Goal: Transaction & Acquisition: Obtain resource

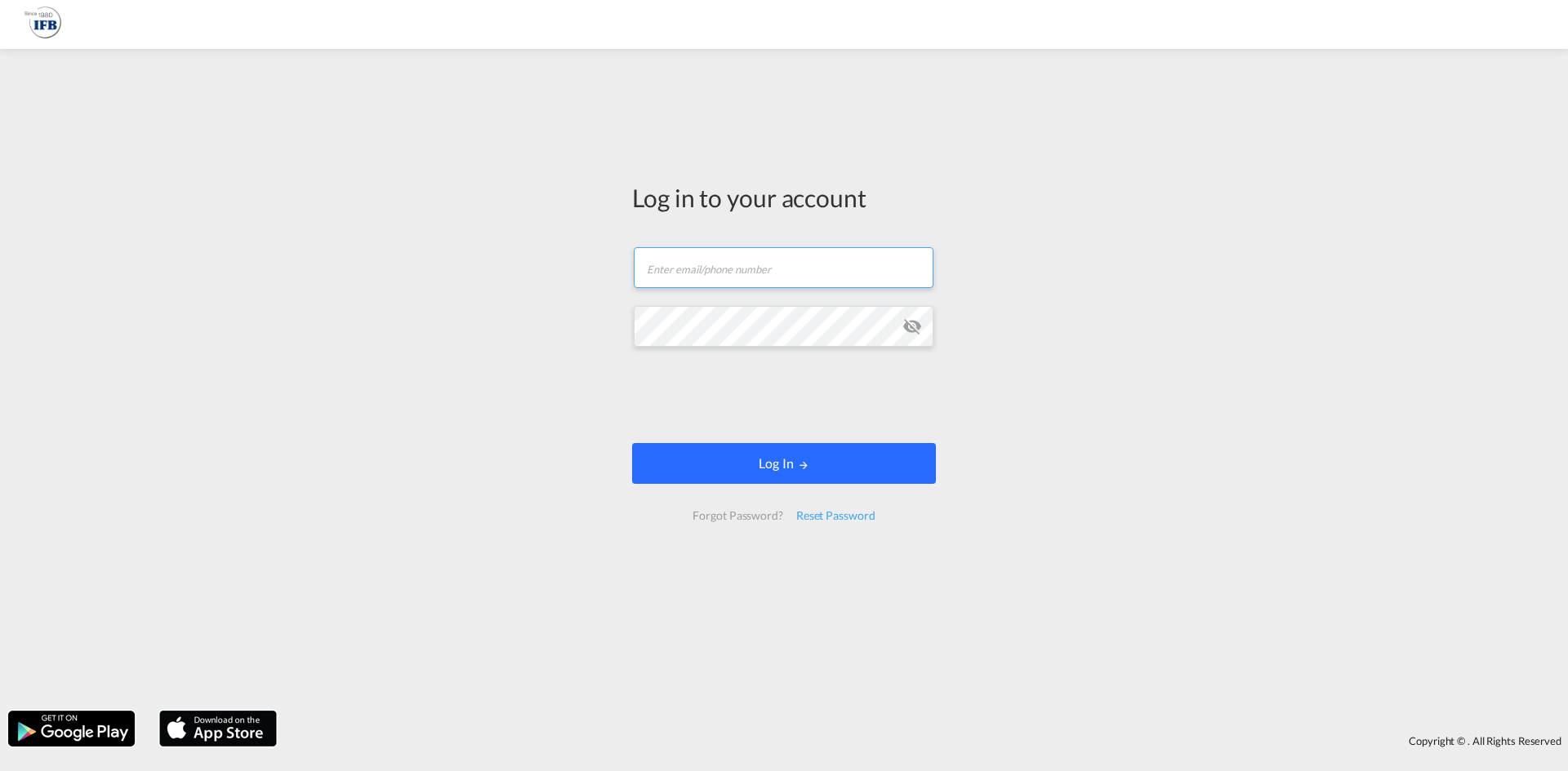
type input "m.dicicco@france-ifbgroup.net"
click at [677, 465] on button "Log In" at bounding box center [784, 464] width 304 height 41
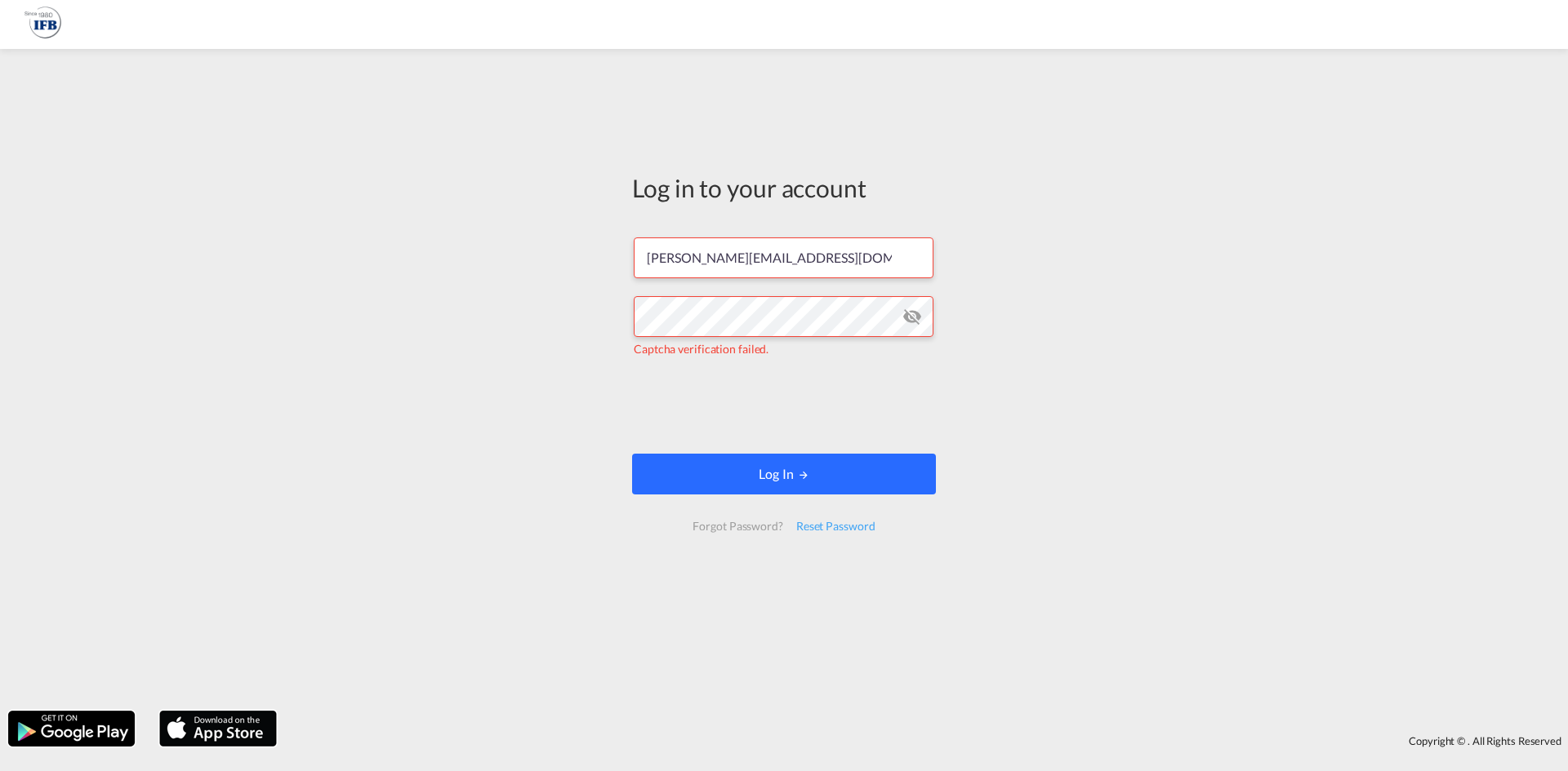
click at [692, 479] on button "Log In" at bounding box center [784, 475] width 304 height 41
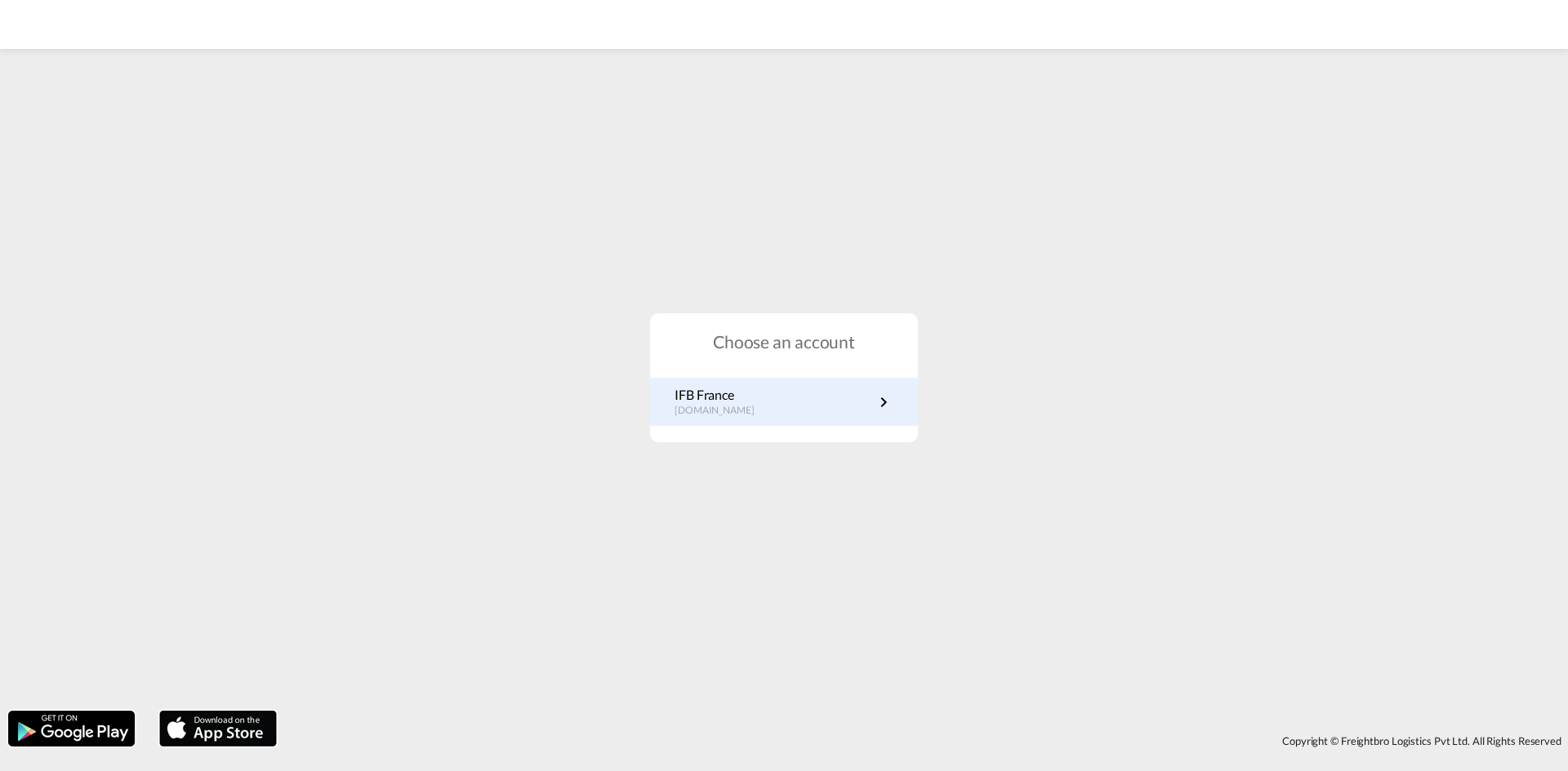
click at [710, 407] on p "fr.portal.ifb.com" at bounding box center [723, 411] width 97 height 14
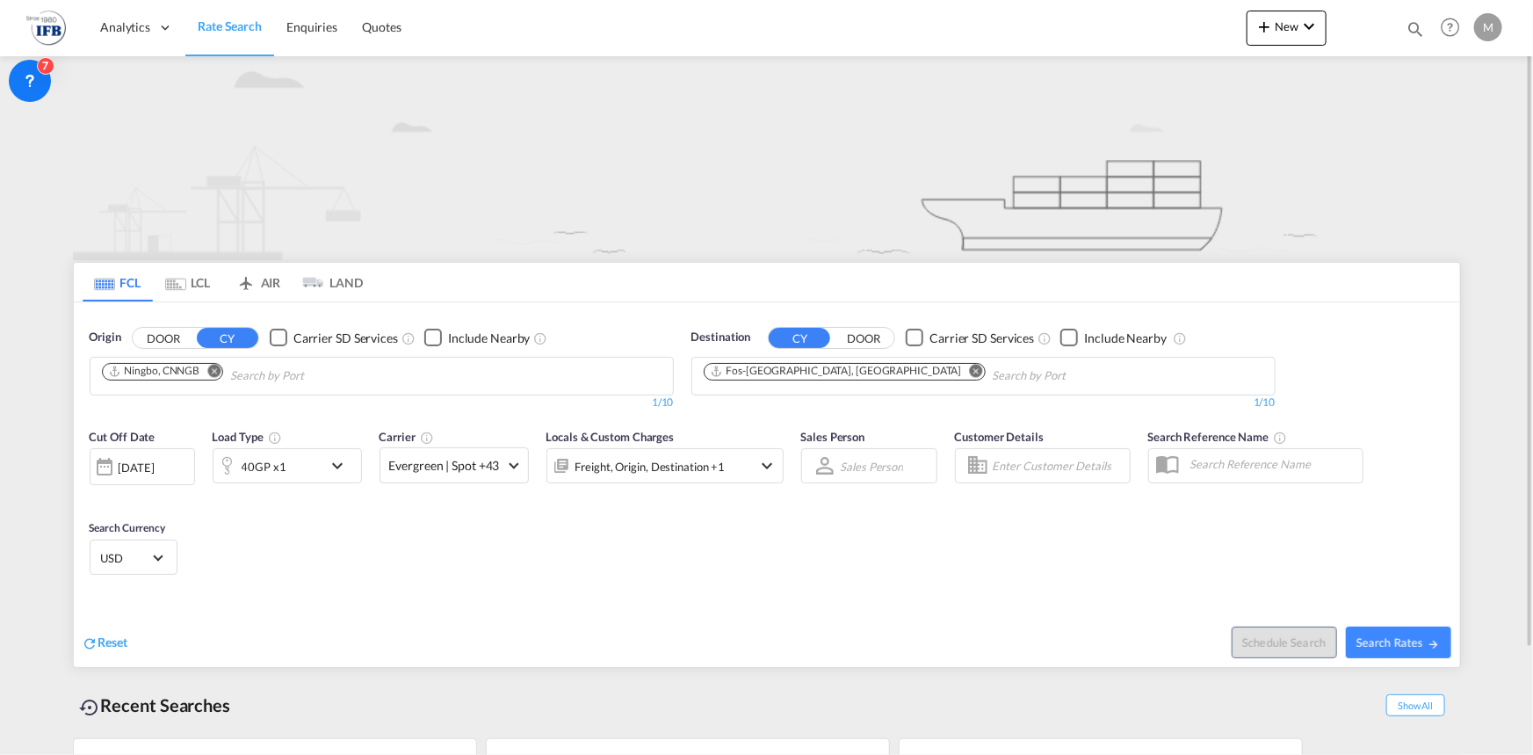
click at [418, 380] on md-chips "Ningbo, CNNGB" at bounding box center [382, 376] width 583 height 37
type input "i"
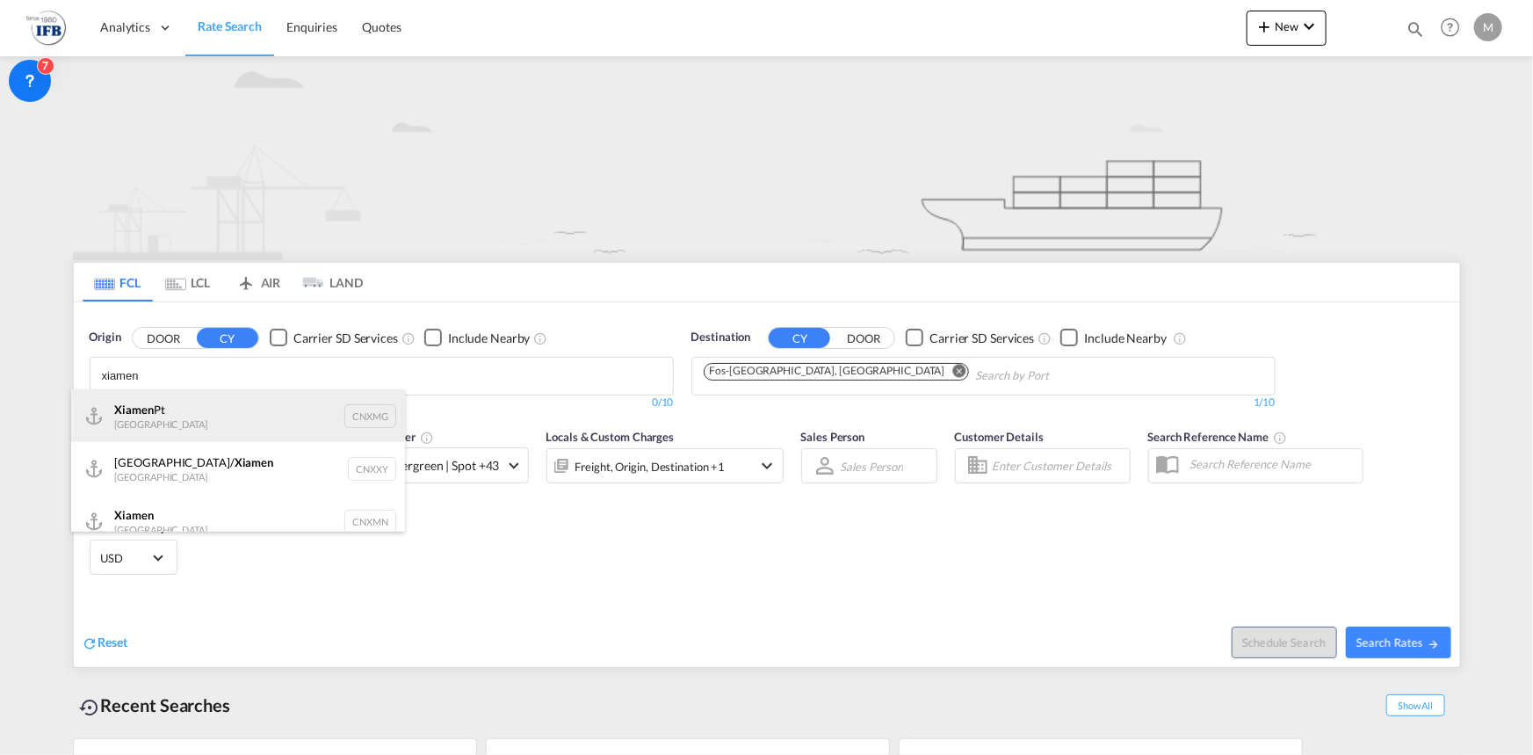
type input "xiamen"
click at [238, 418] on div "Xiamen Pt China CNXMG" at bounding box center [238, 415] width 334 height 53
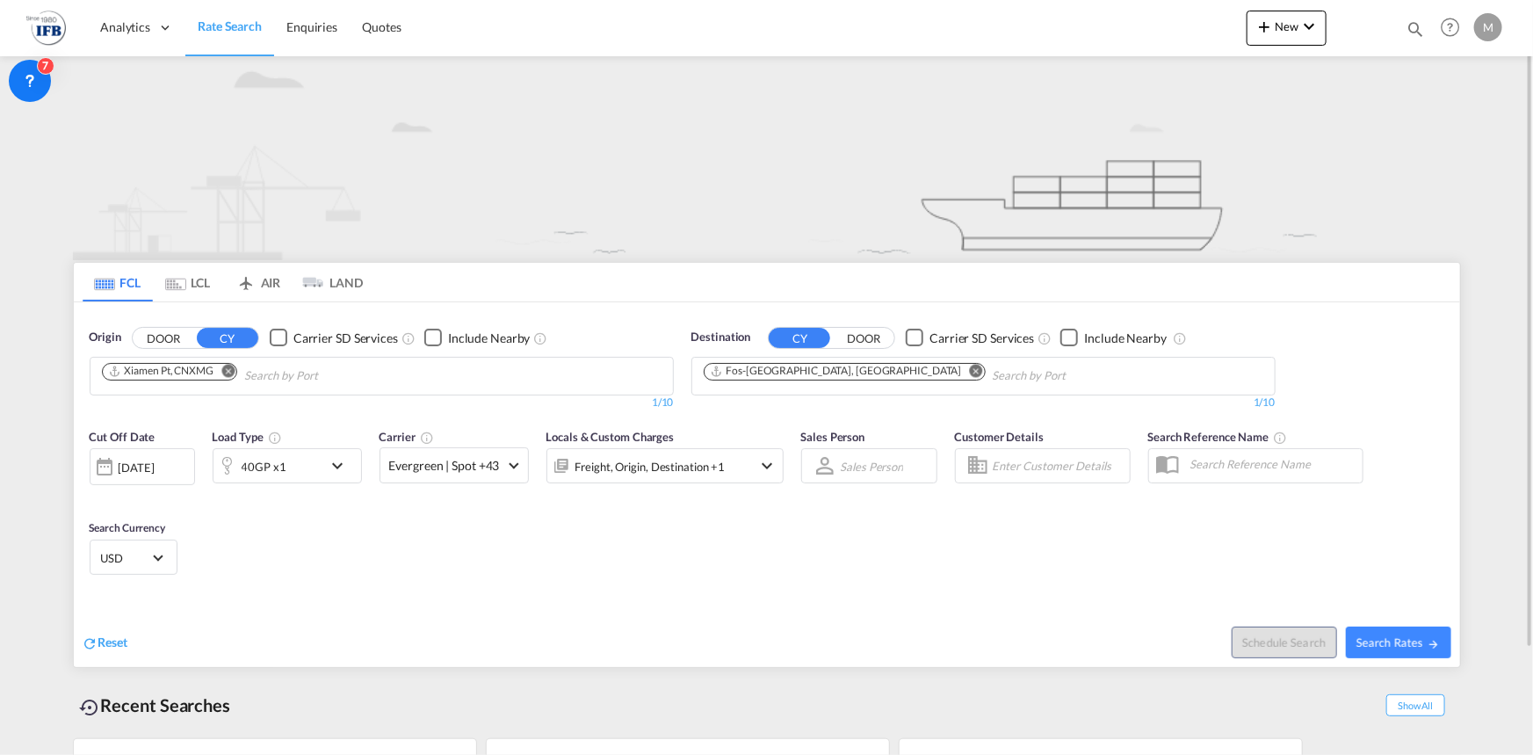
click at [320, 466] on div "40GP x1" at bounding box center [268, 465] width 109 height 35
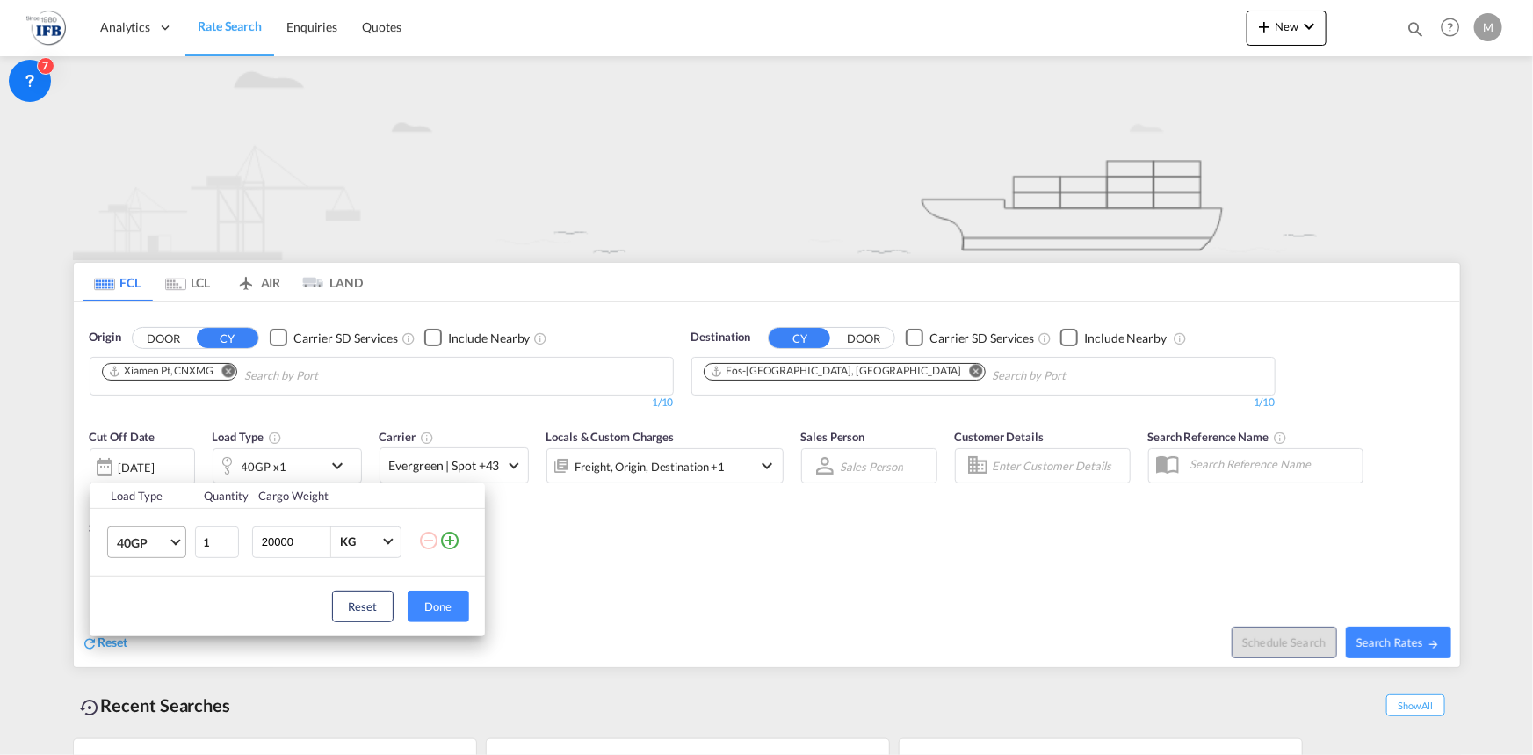
click at [146, 540] on span "40GP" at bounding box center [142, 543] width 51 height 18
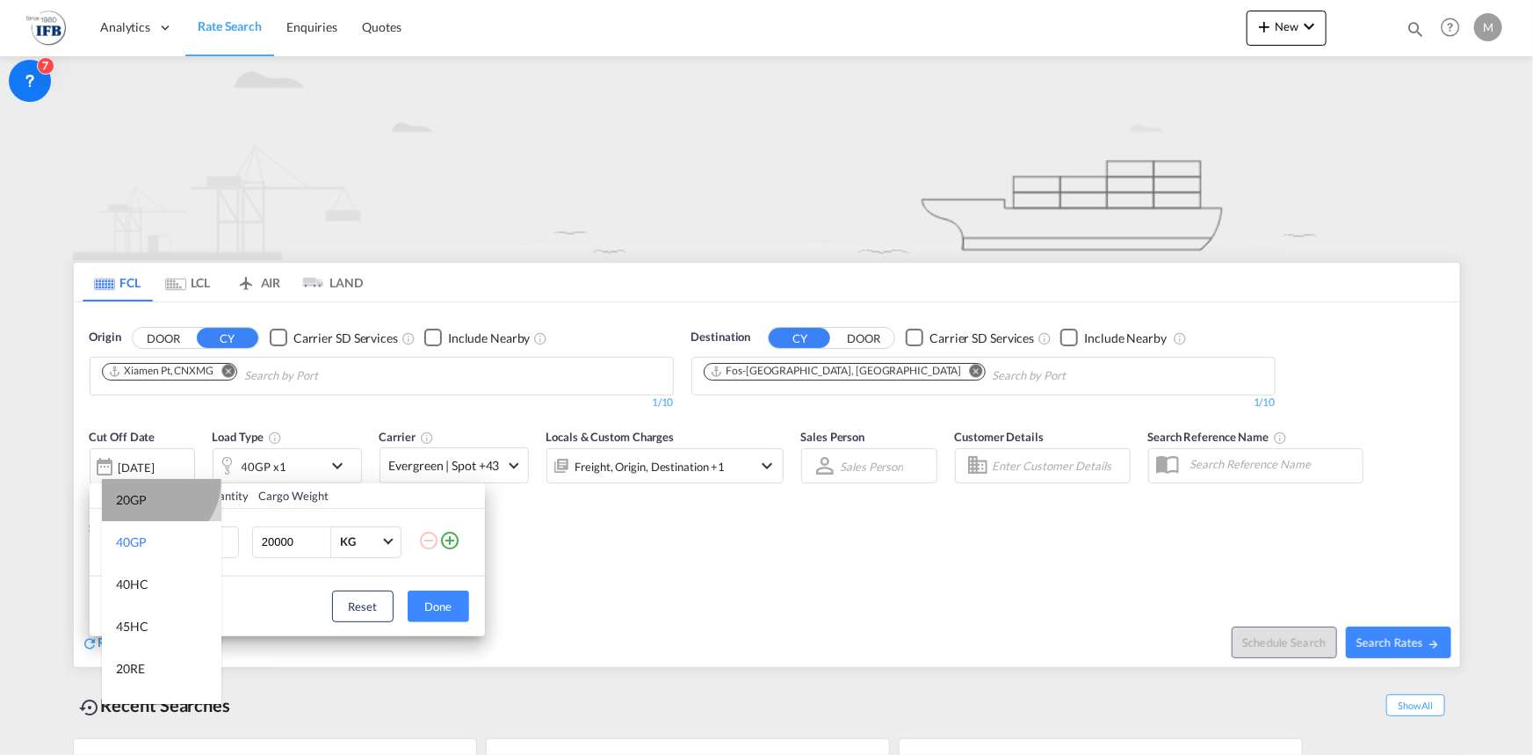
click at [152, 482] on md-option "20GP" at bounding box center [161, 500] width 119 height 42
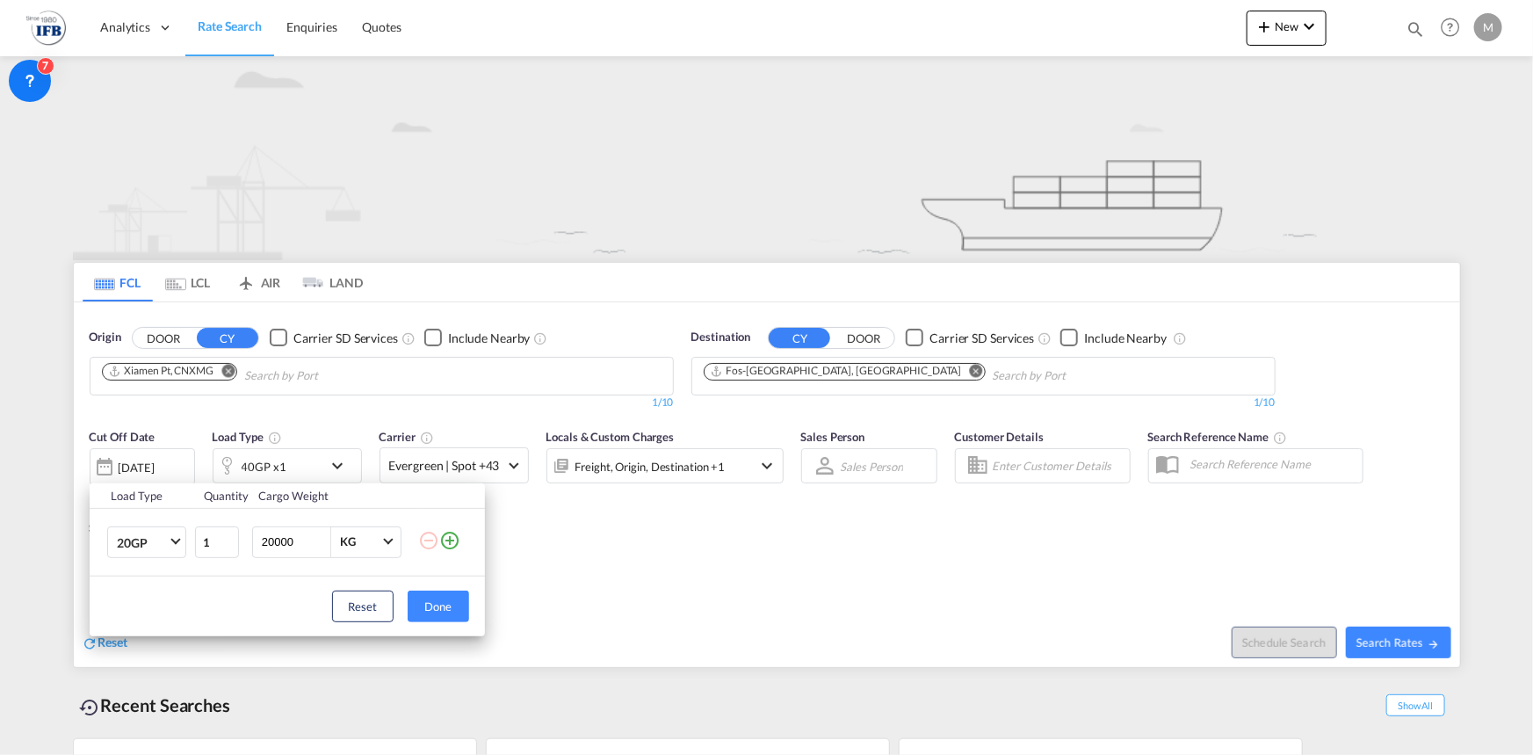
click at [272, 542] on input "20000" at bounding box center [295, 542] width 70 height 30
click at [415, 590] on button "Done" at bounding box center [439, 606] width 62 height 32
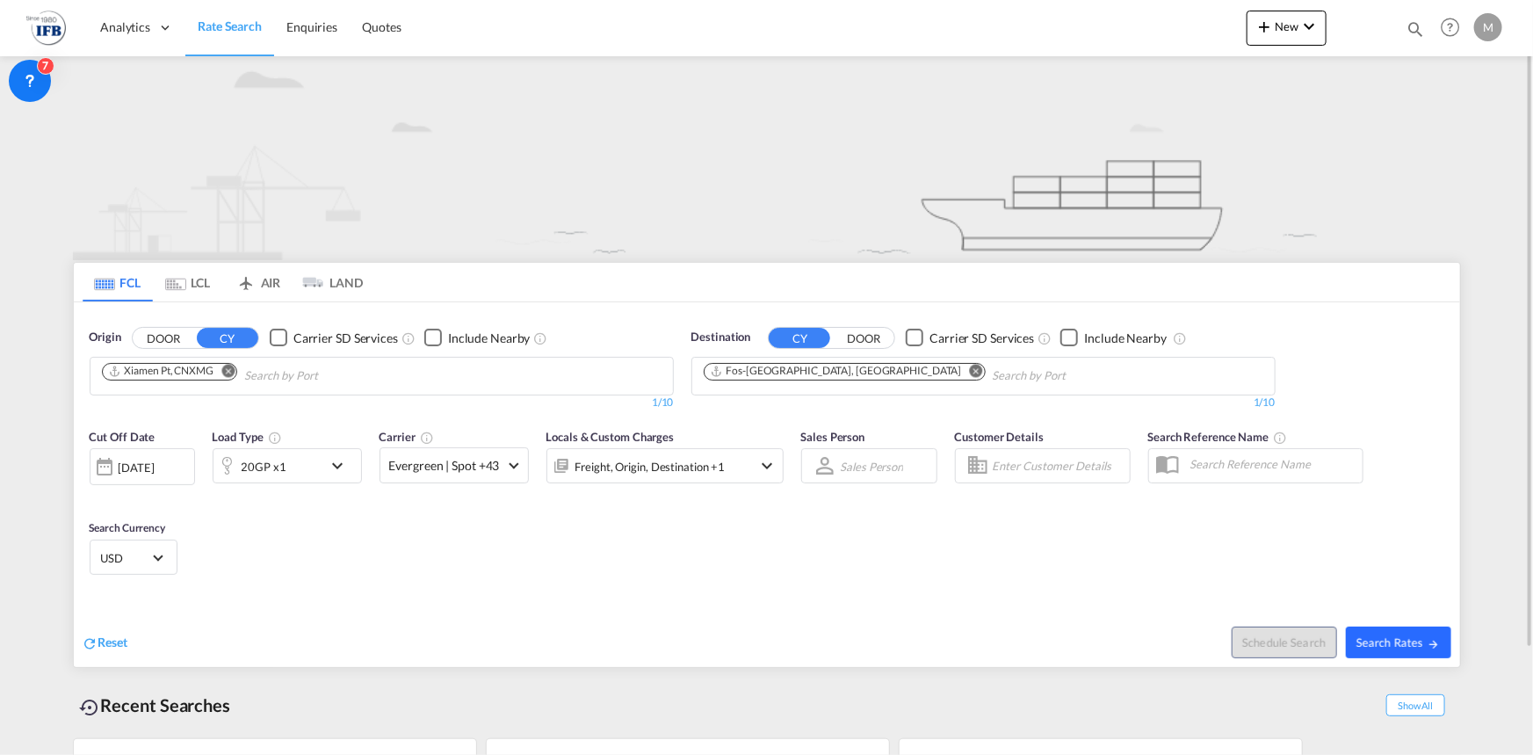
click at [1420, 626] on button "Search Rates" at bounding box center [1398, 642] width 105 height 32
type input "CNXMG to FRFOS / [DATE]"
